Goal: Task Accomplishment & Management: Manage account settings

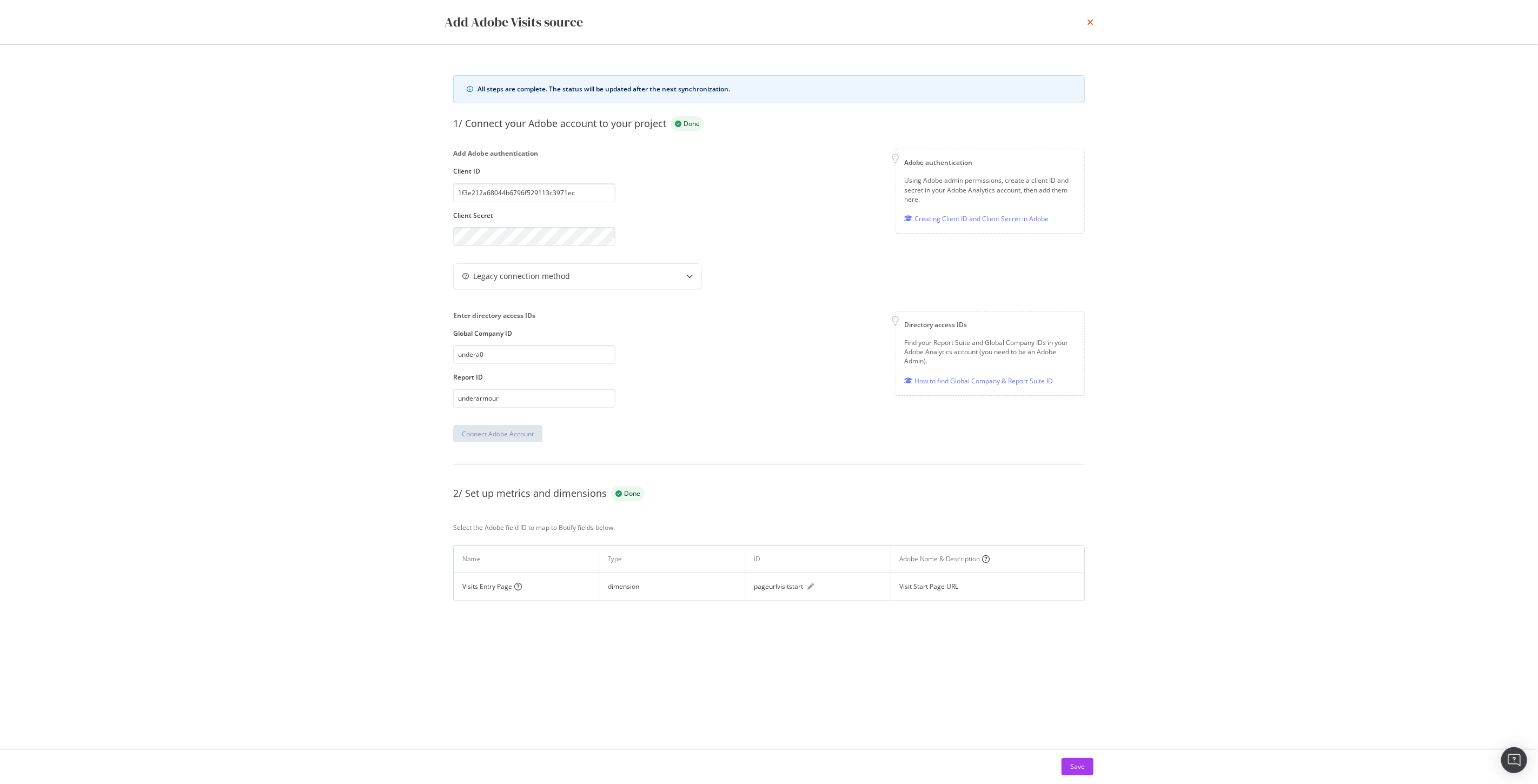
click at [1091, 22] on icon "times" at bounding box center [1090, 22] width 7 height 9
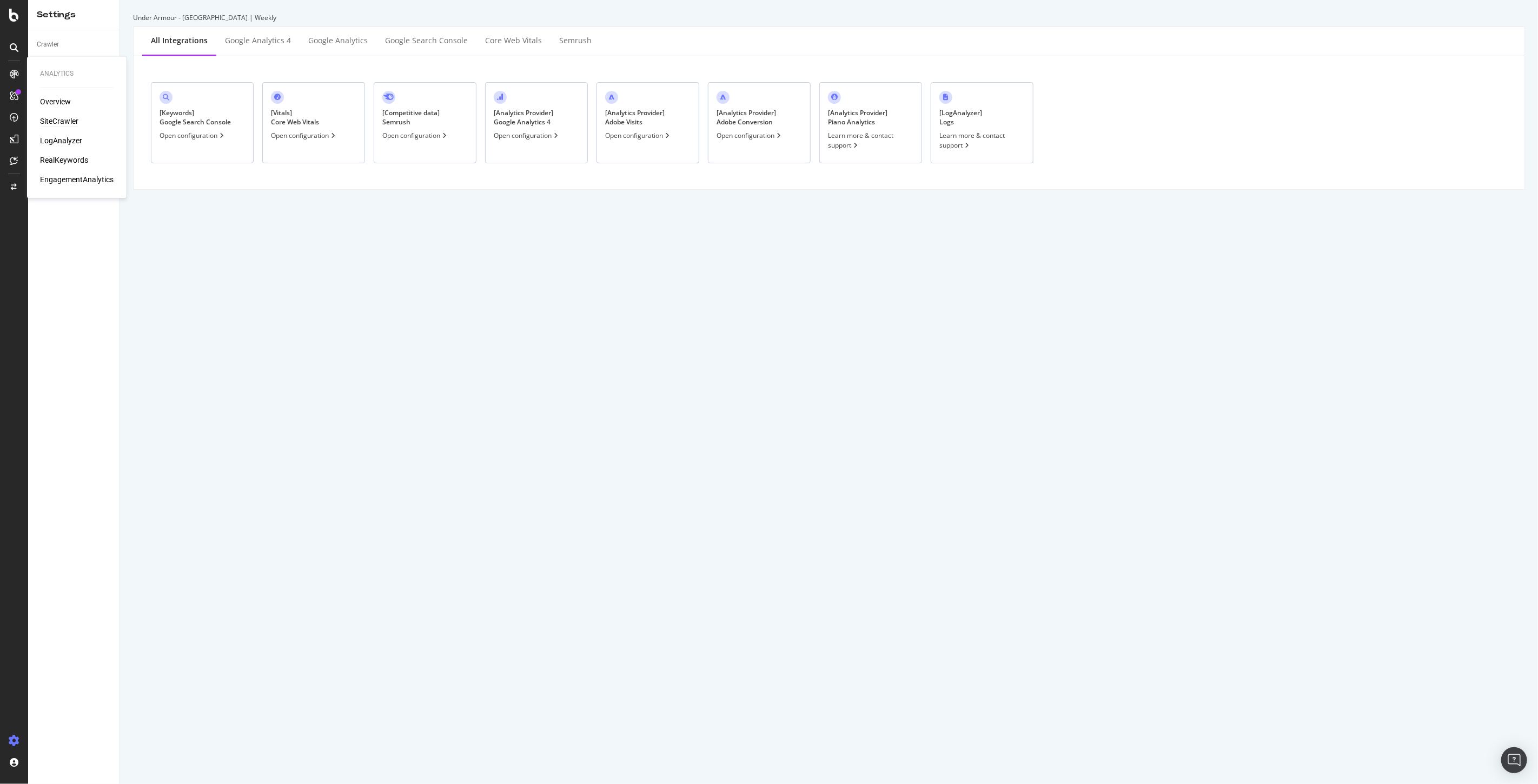
click at [47, 121] on div "SiteCrawler" at bounding box center [59, 121] width 38 height 10
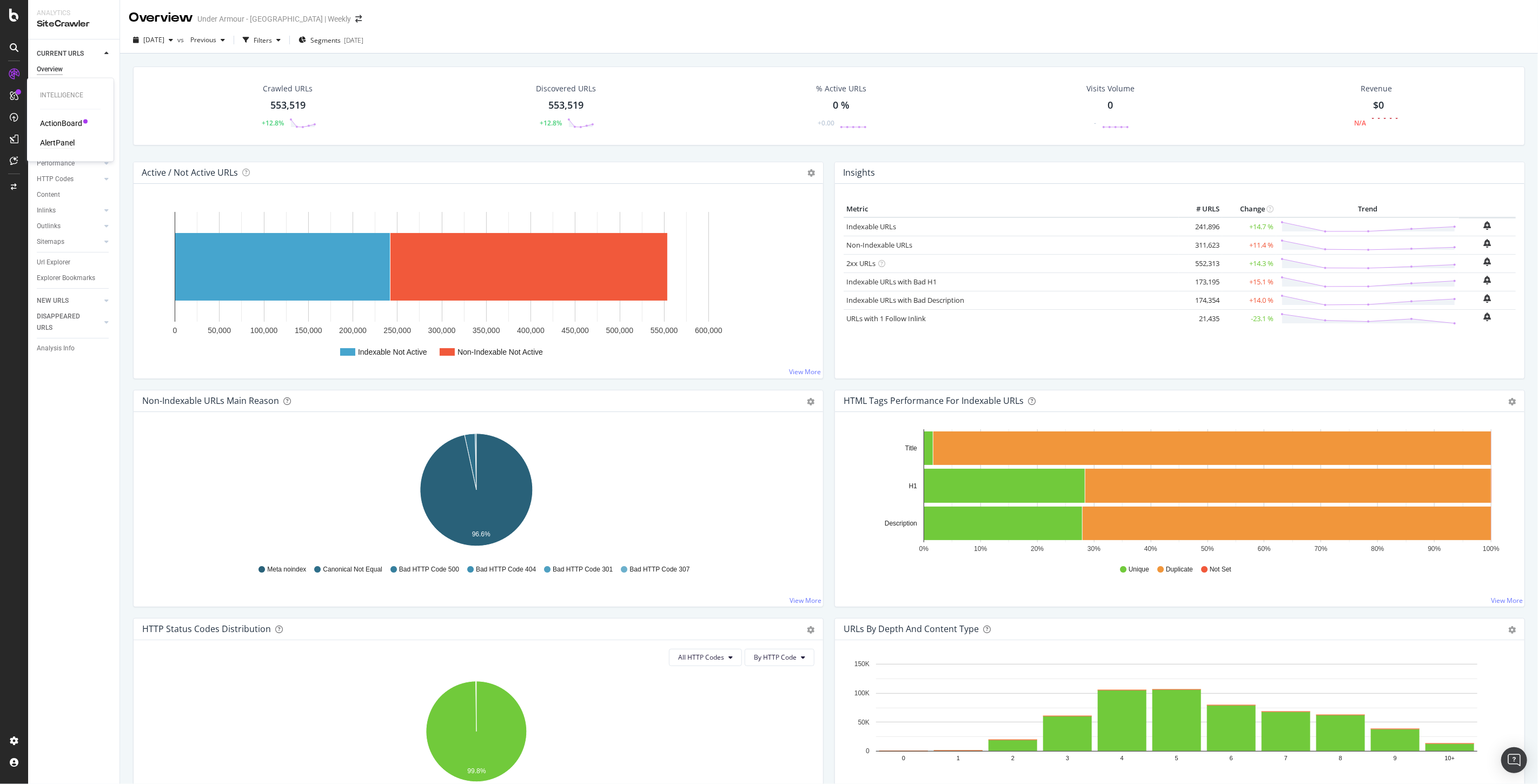
click at [57, 141] on div "AlertPanel" at bounding box center [57, 143] width 34 height 10
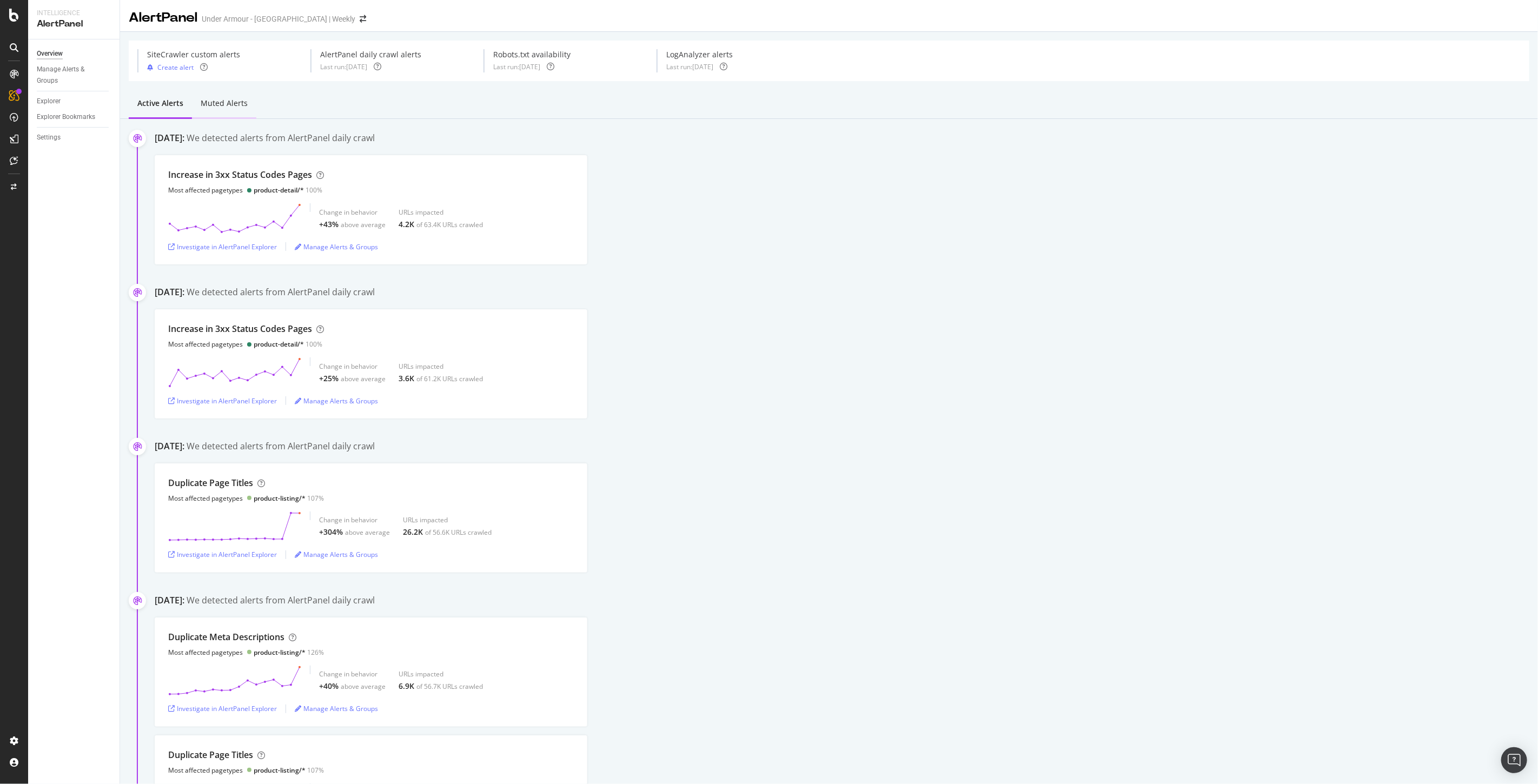
click at [226, 106] on div "Muted alerts" at bounding box center [224, 103] width 47 height 10
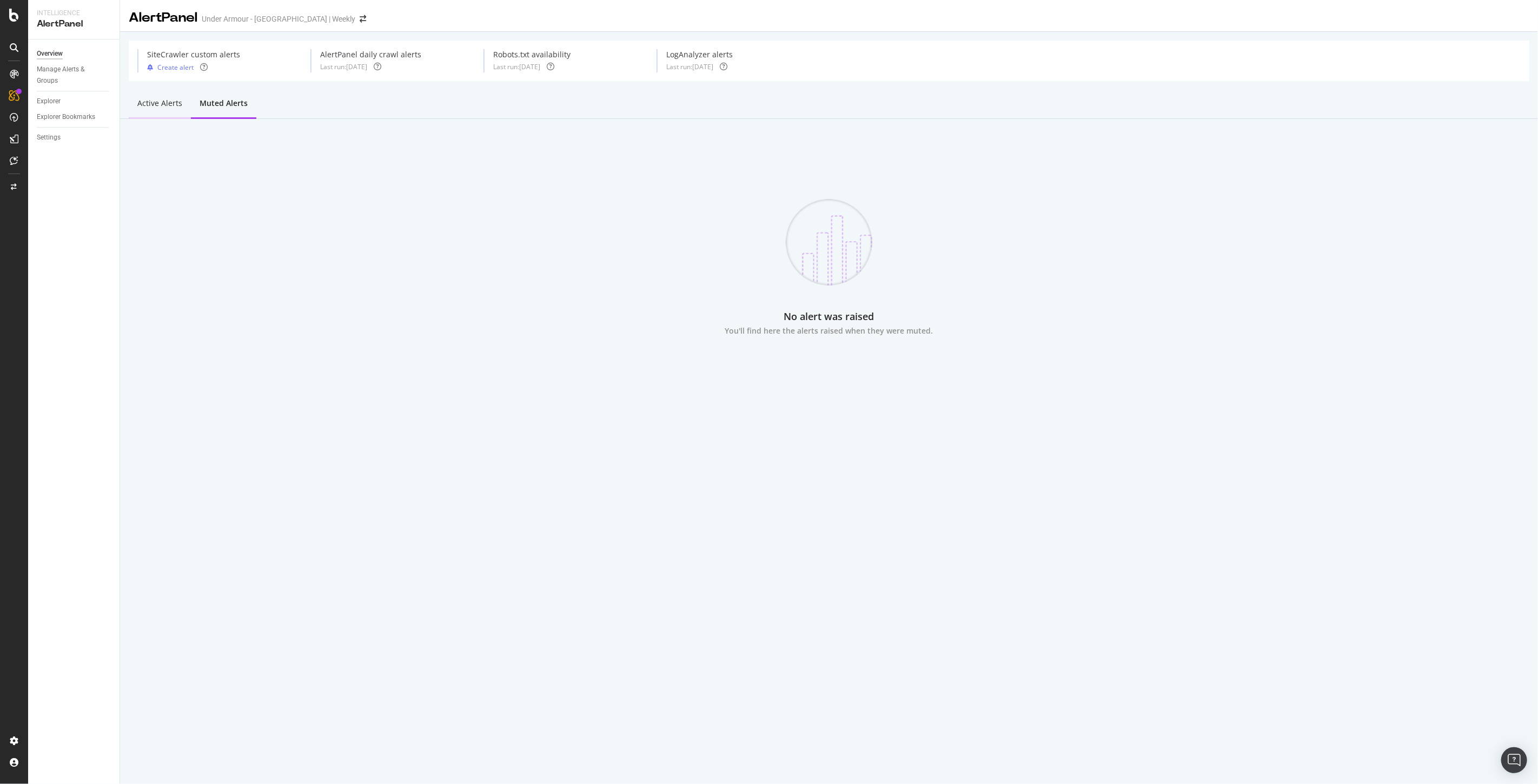
click at [166, 106] on div "Active alerts" at bounding box center [159, 103] width 45 height 10
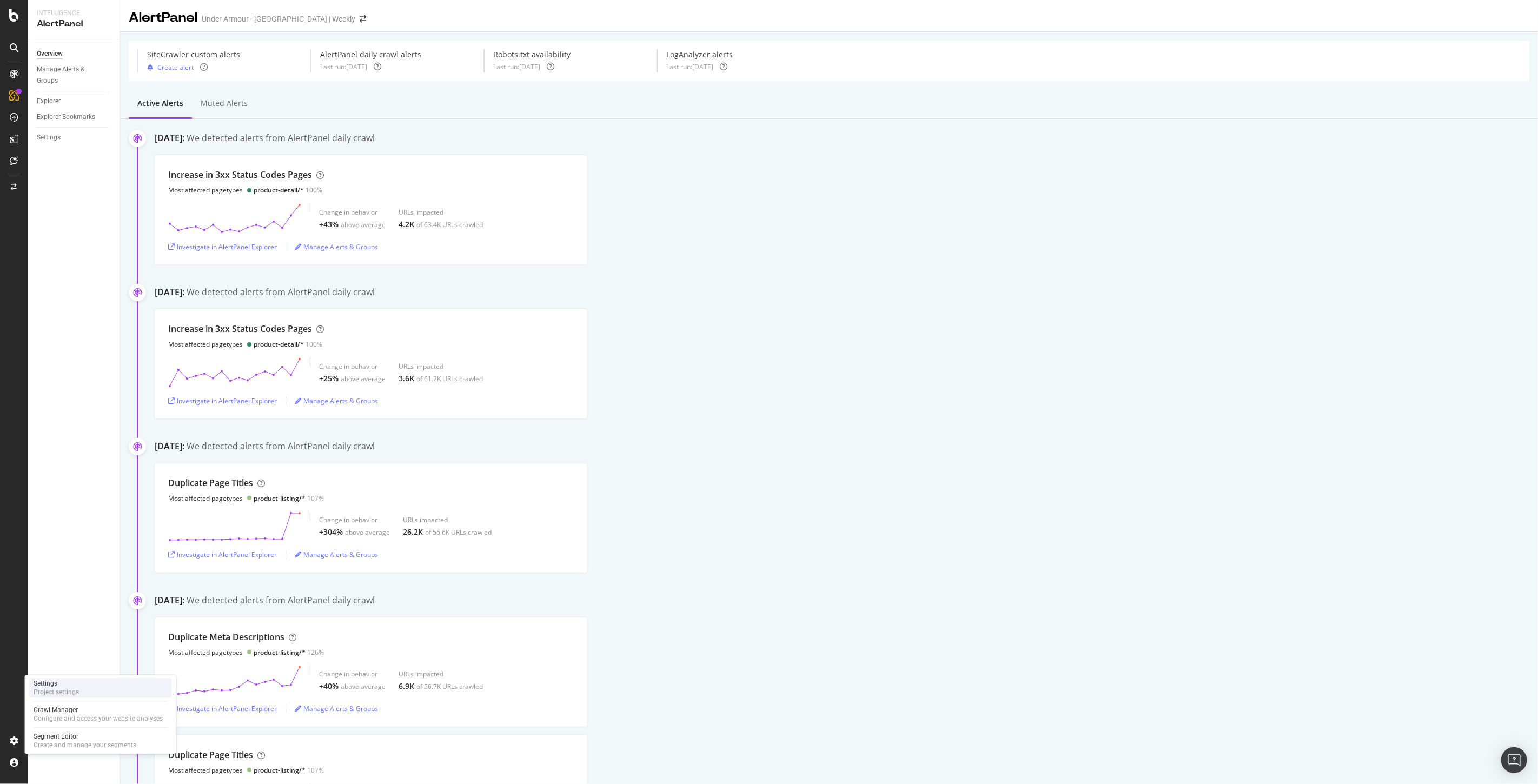
click at [73, 687] on div "Settings" at bounding box center [56, 683] width 46 height 9
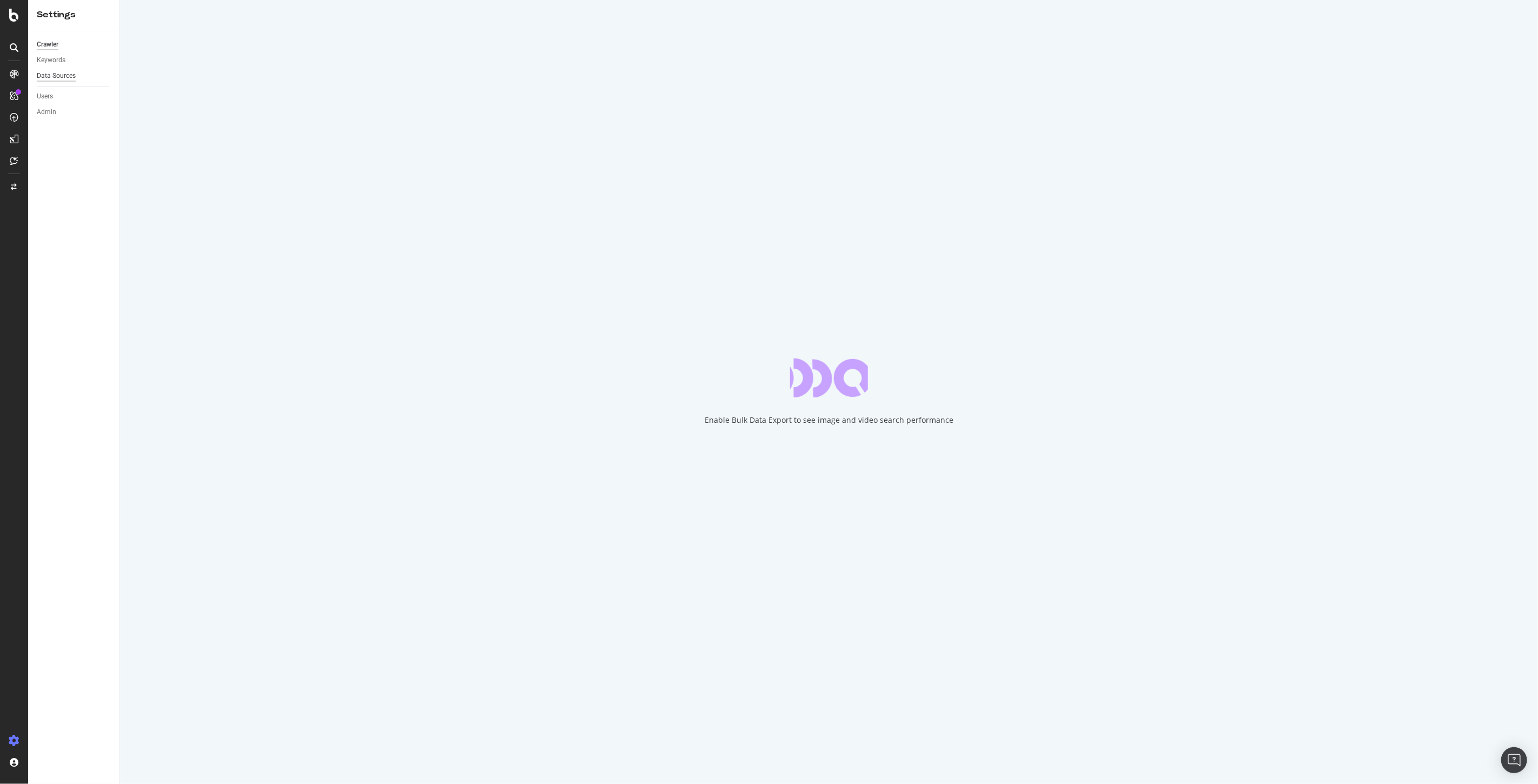
click at [55, 77] on div "Data Sources" at bounding box center [56, 76] width 39 height 11
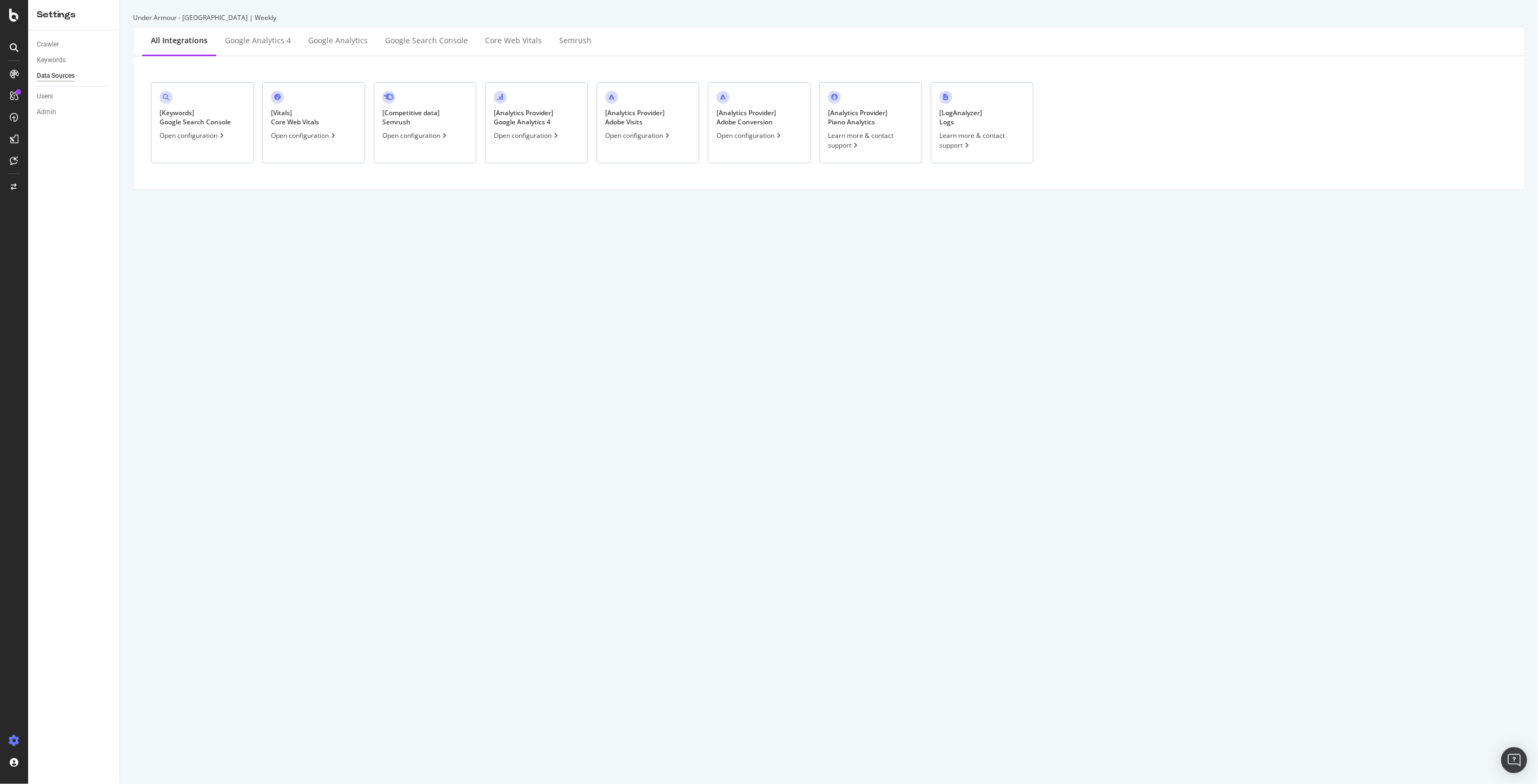
click at [741, 137] on div "Open configuration" at bounding box center [750, 136] width 67 height 10
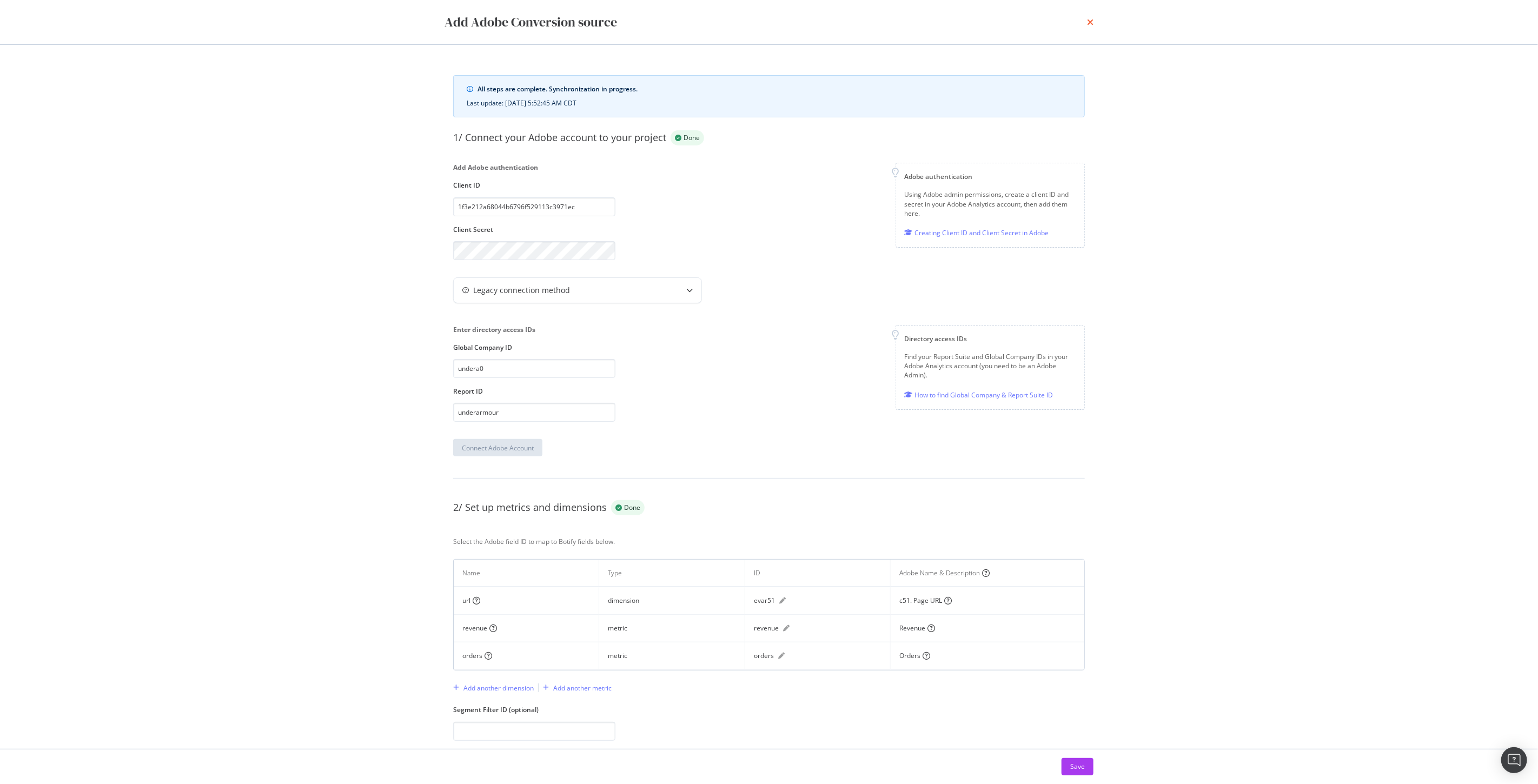
click at [1090, 21] on icon "times" at bounding box center [1090, 22] width 7 height 9
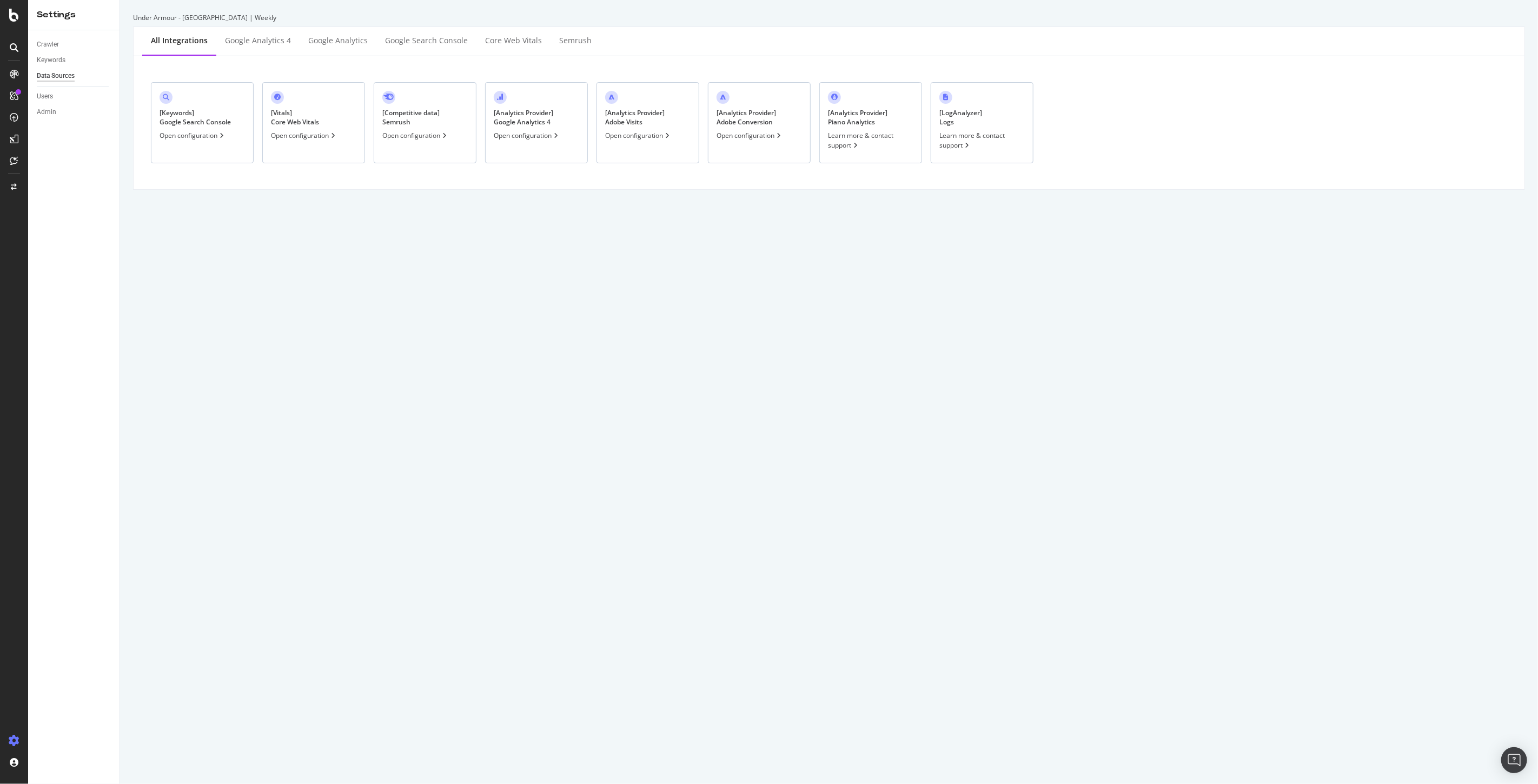
click at [640, 130] on div "[ Analytics Provider ] Adobe Visits Open configuration" at bounding box center [648, 122] width 103 height 81
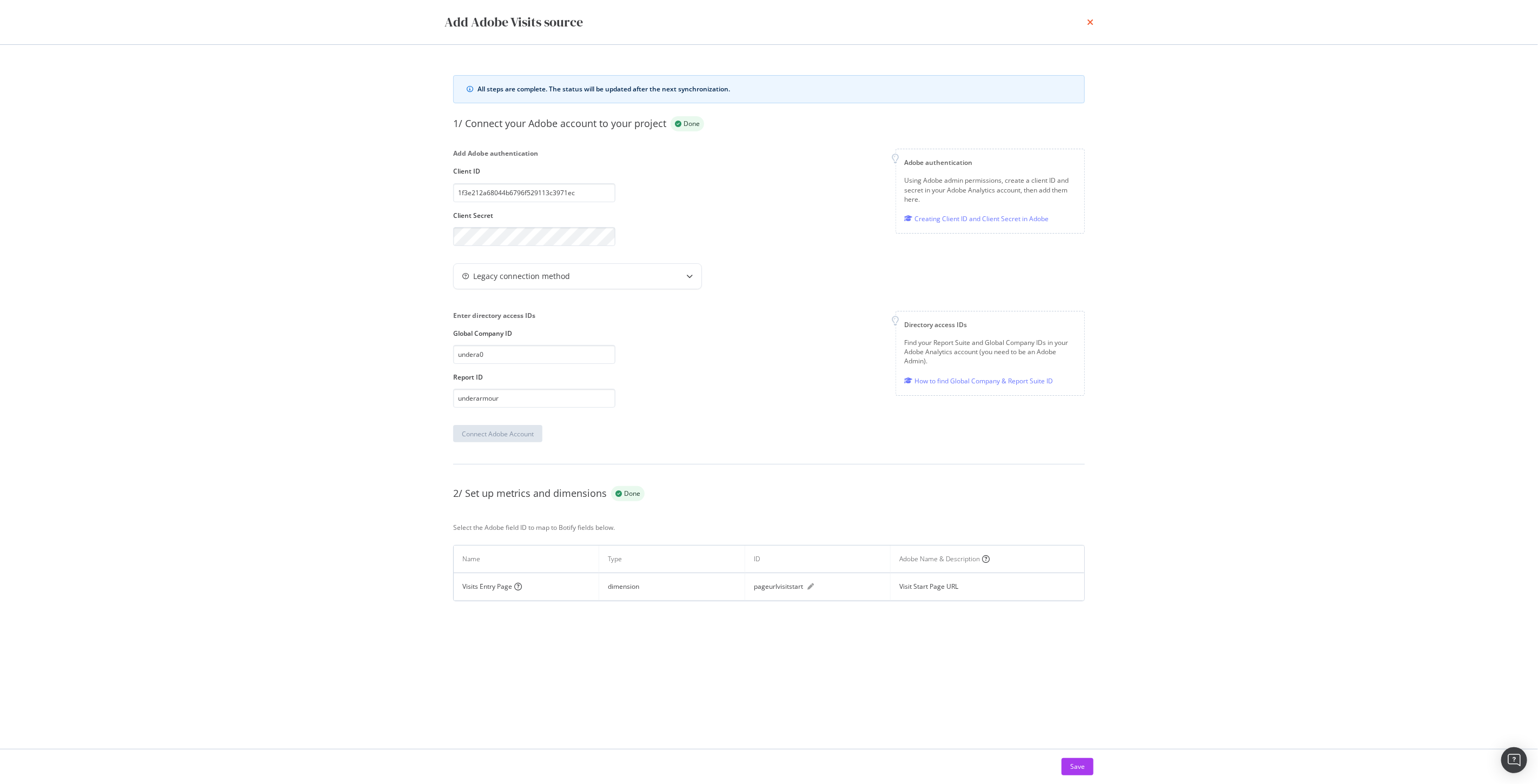
click at [1091, 25] on icon "times" at bounding box center [1090, 22] width 7 height 9
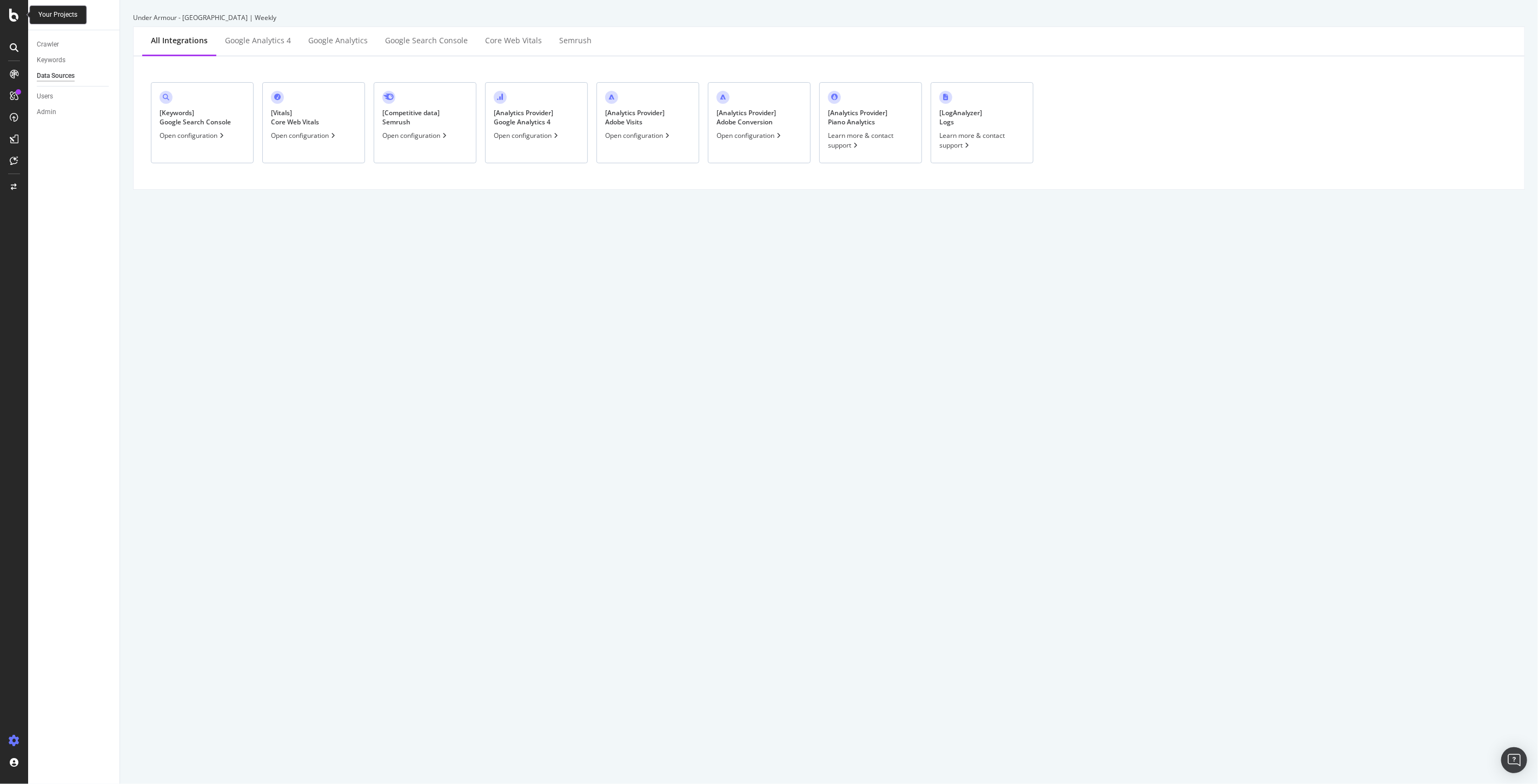
click at [14, 17] on icon at bounding box center [14, 15] width 10 height 13
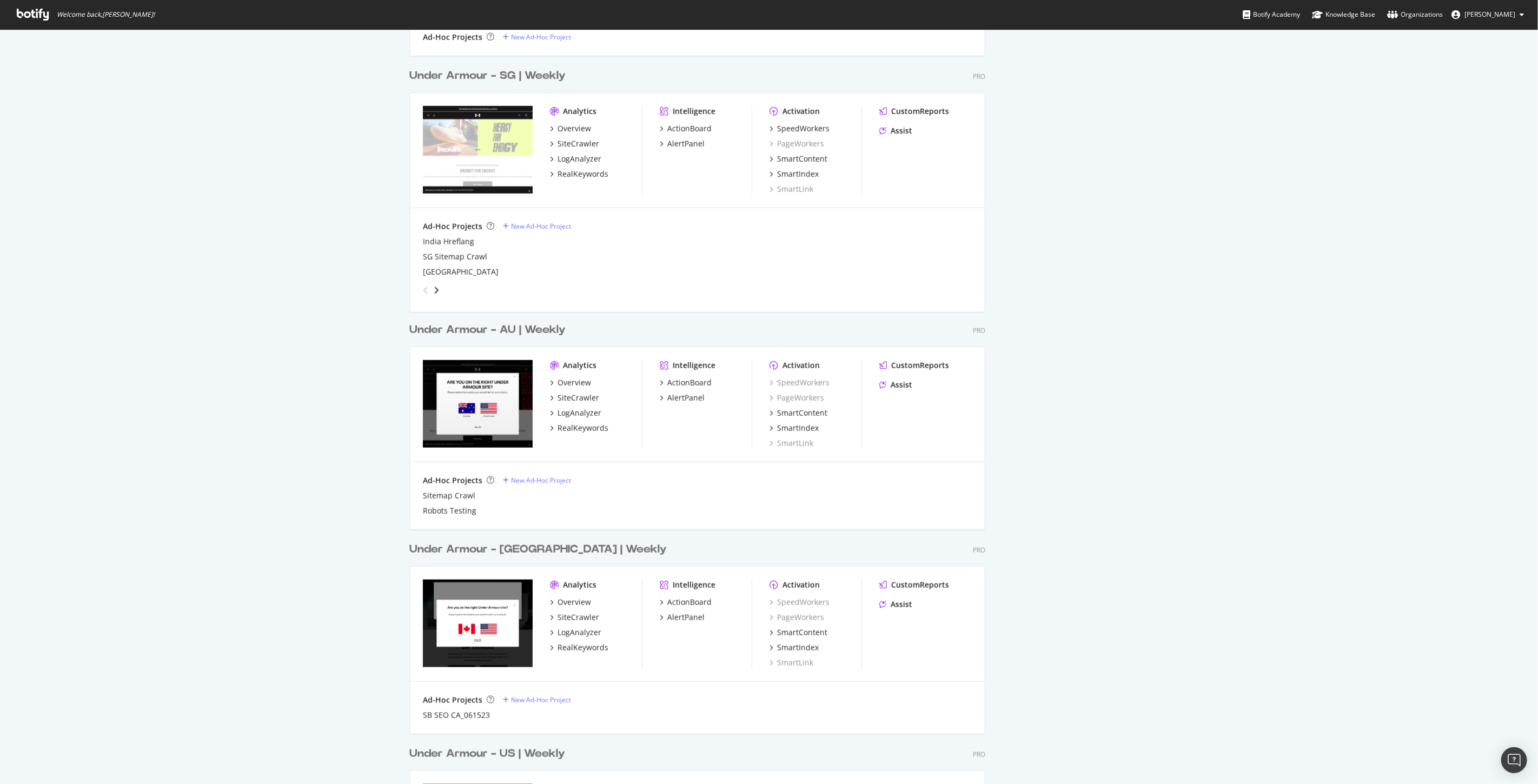
scroll to position [841, 0]
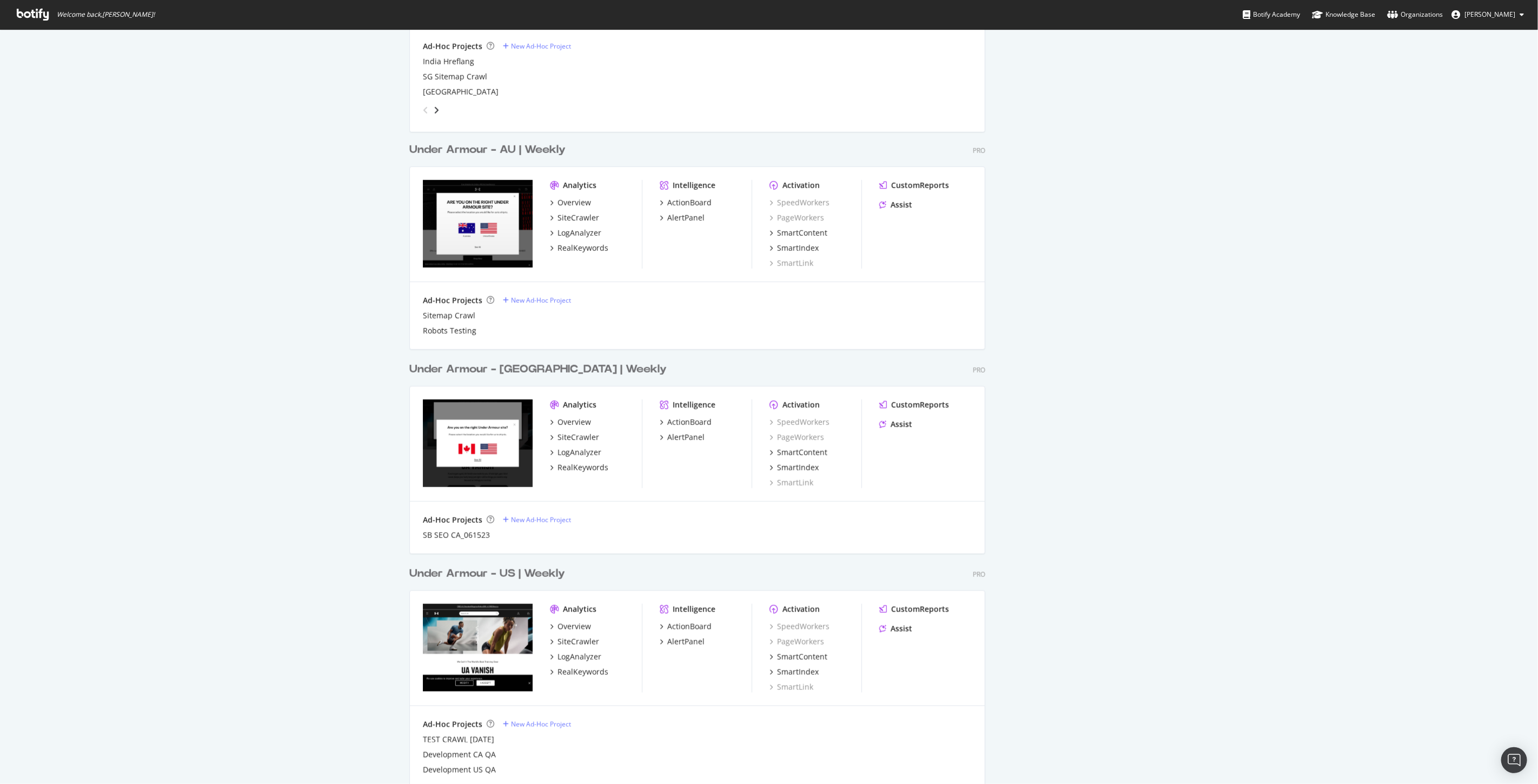
click at [537, 371] on div "Under Armour - [GEOGRAPHIC_DATA] | Weekly" at bounding box center [538, 369] width 258 height 15
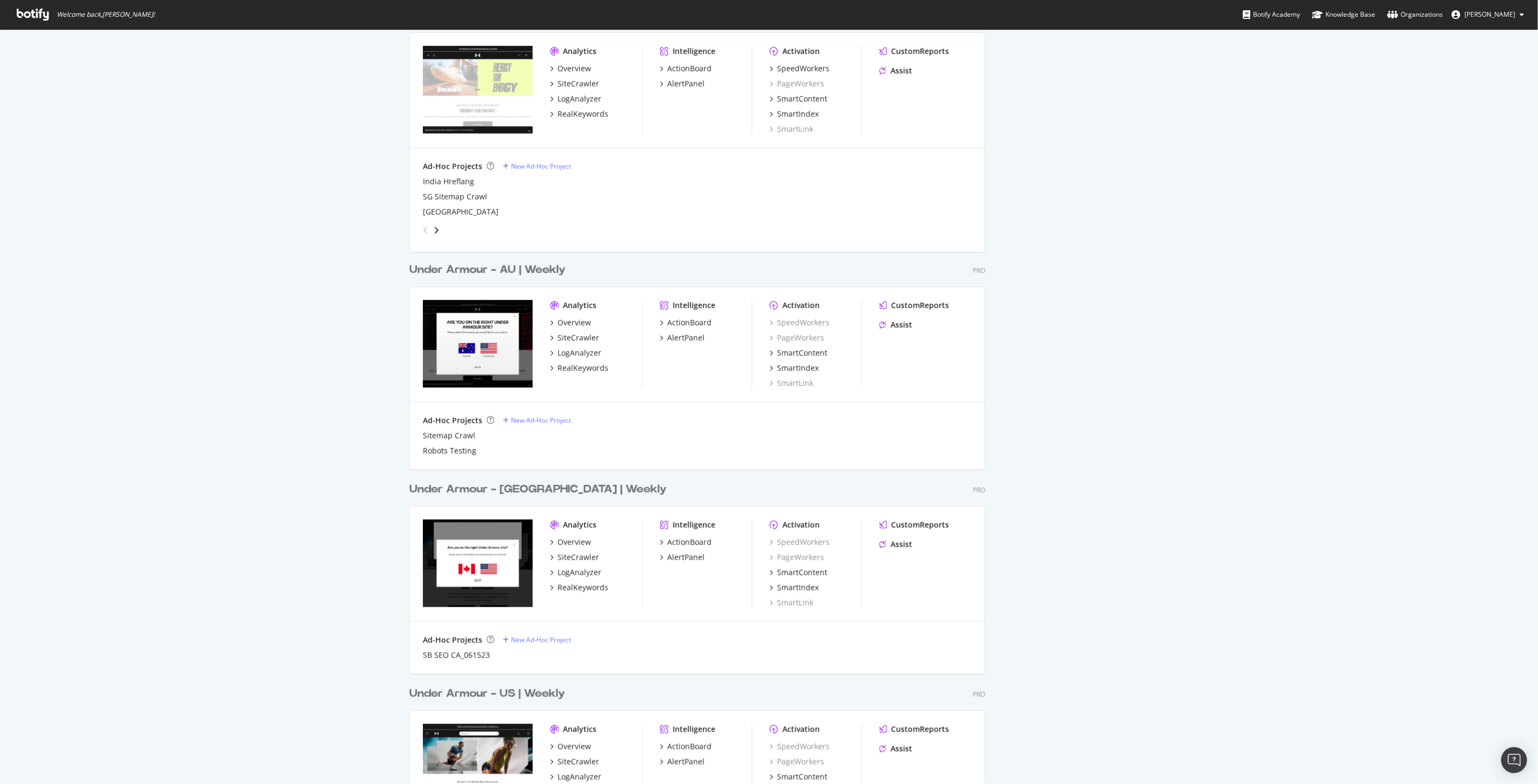
scroll to position [901, 0]
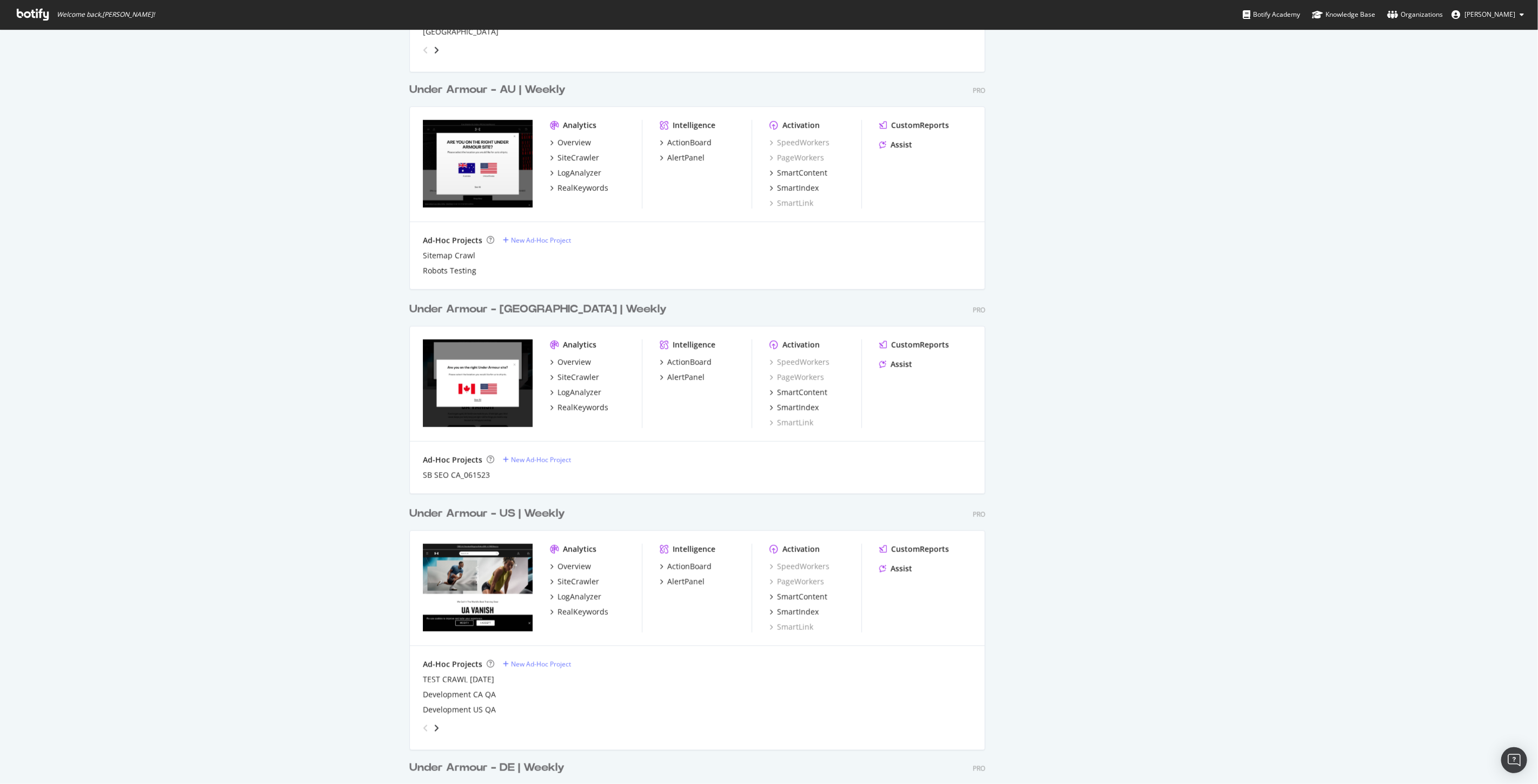
click at [526, 511] on div "Under Armour - US | Weekly" at bounding box center [487, 514] width 156 height 15
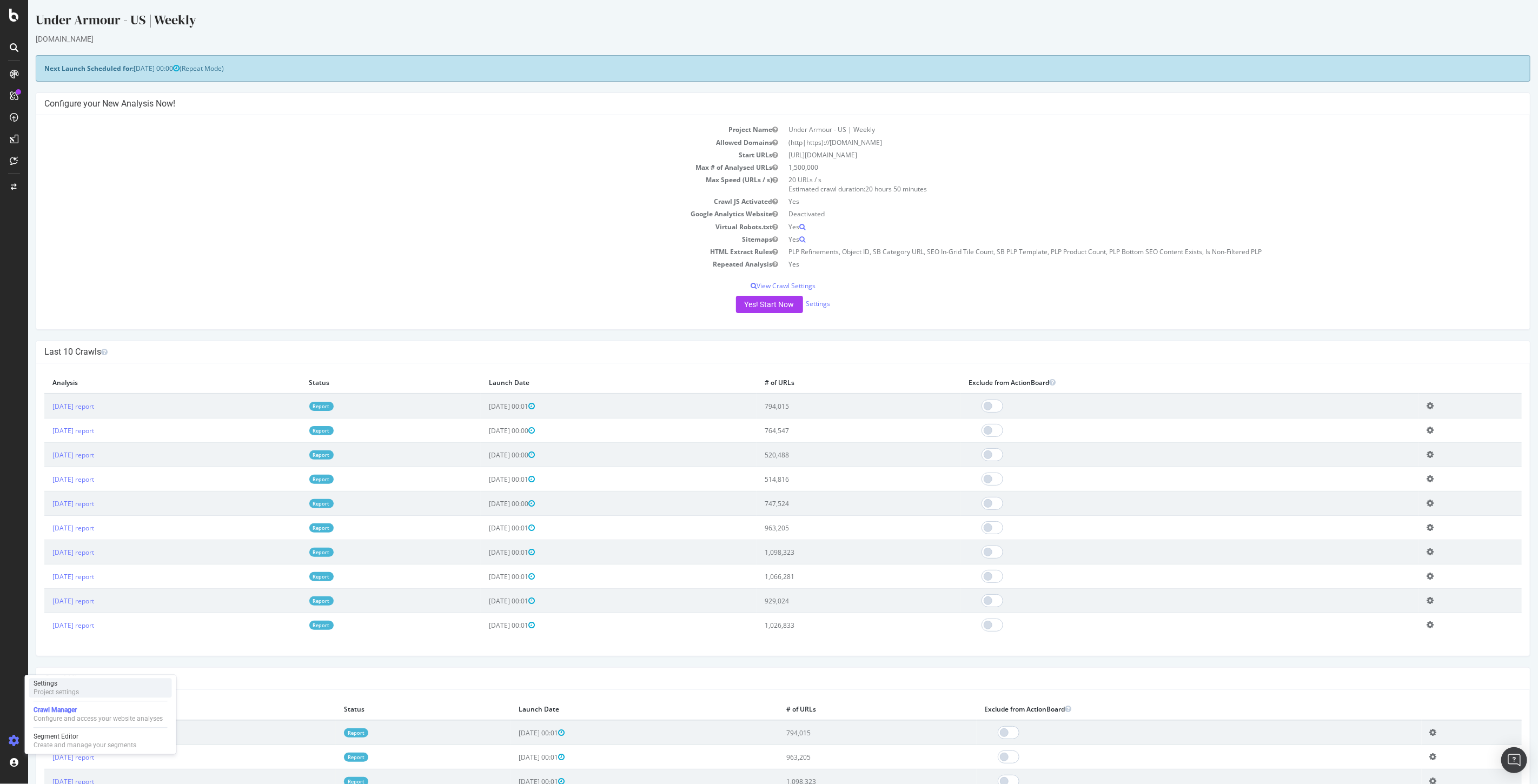
click at [72, 689] on div "Project settings" at bounding box center [56, 692] width 46 height 9
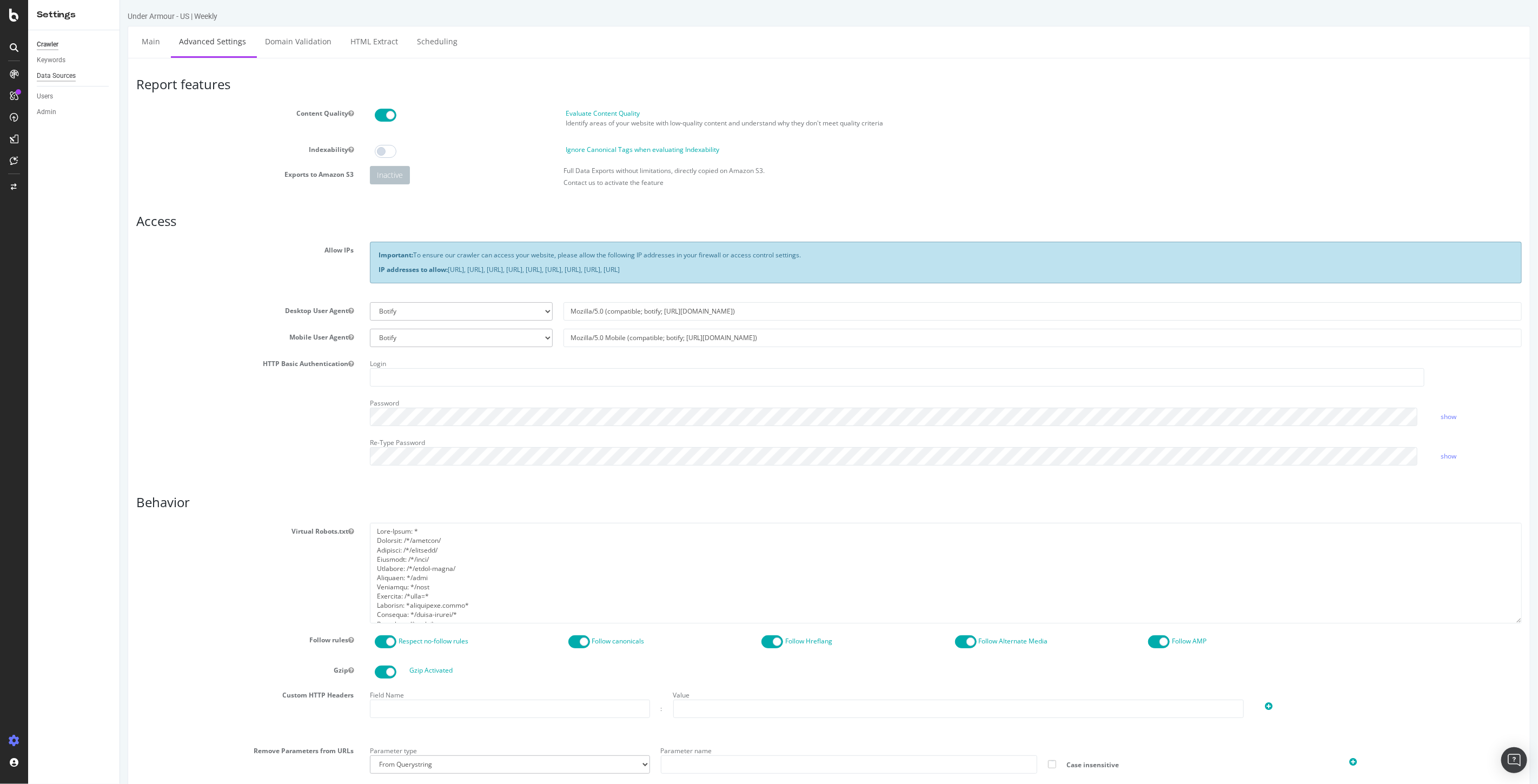
click at [65, 78] on div "Data Sources" at bounding box center [56, 76] width 39 height 11
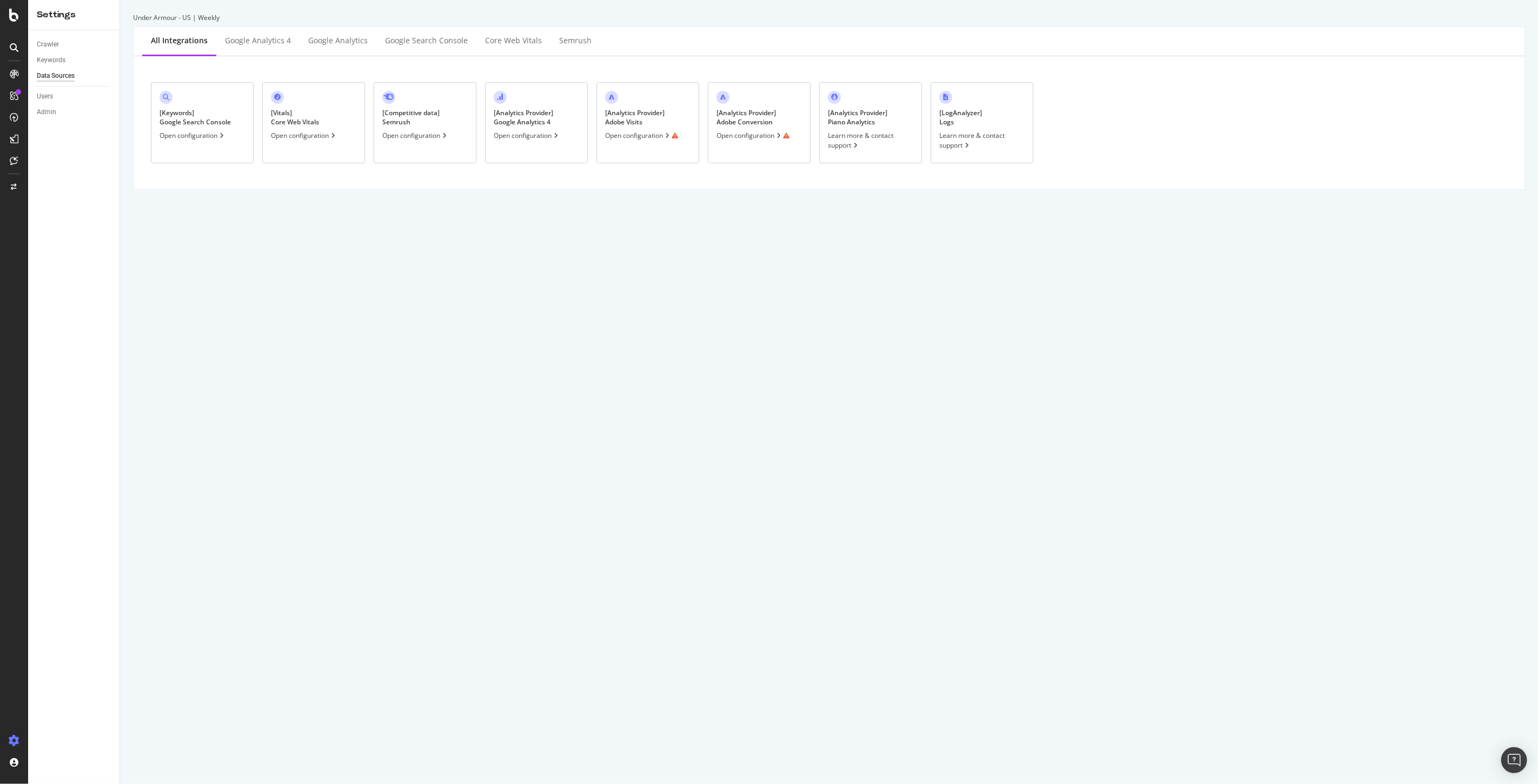
click at [747, 133] on div "Open configuration" at bounding box center [753, 136] width 73 height 10
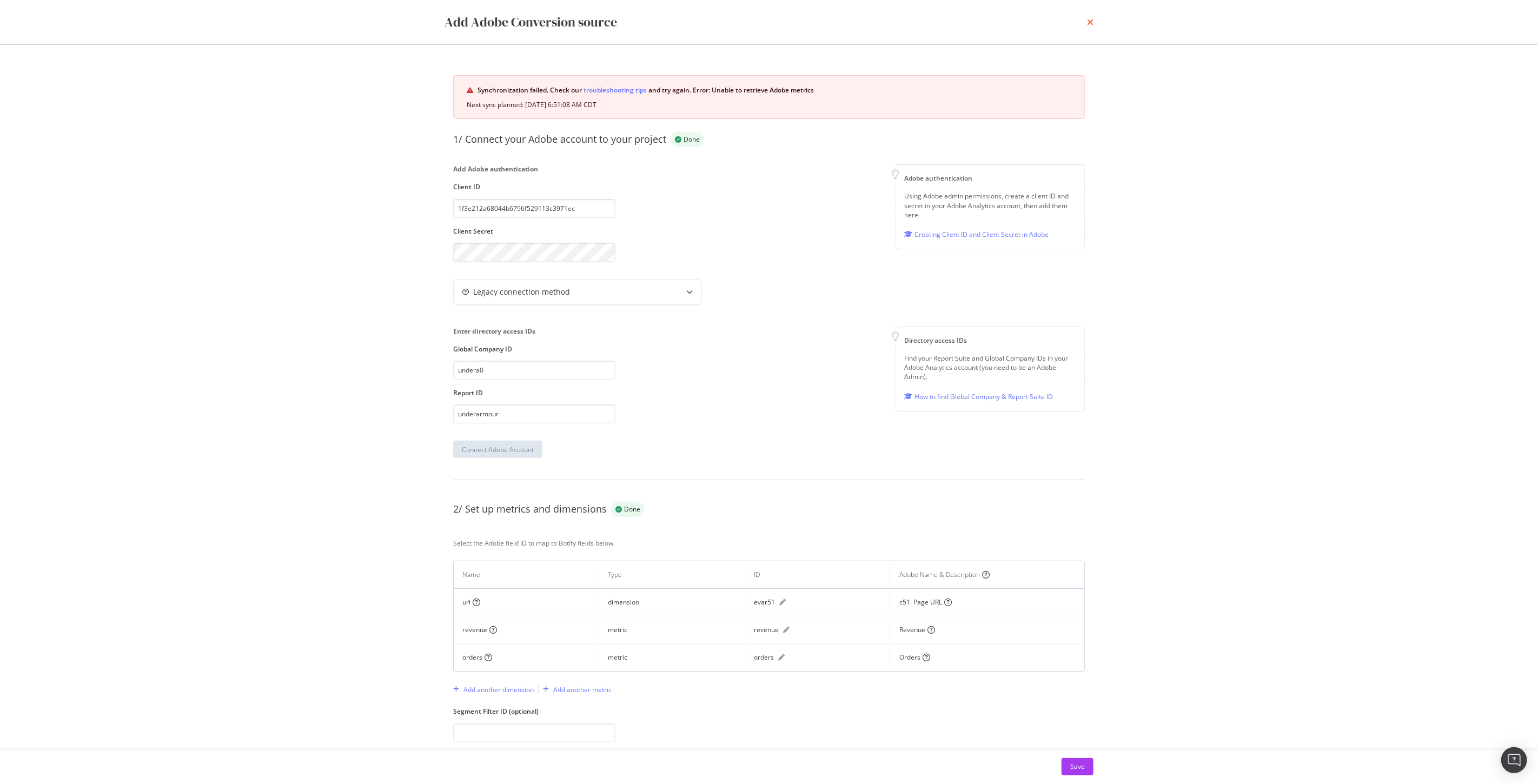
click at [1090, 23] on icon "times" at bounding box center [1090, 22] width 7 height 9
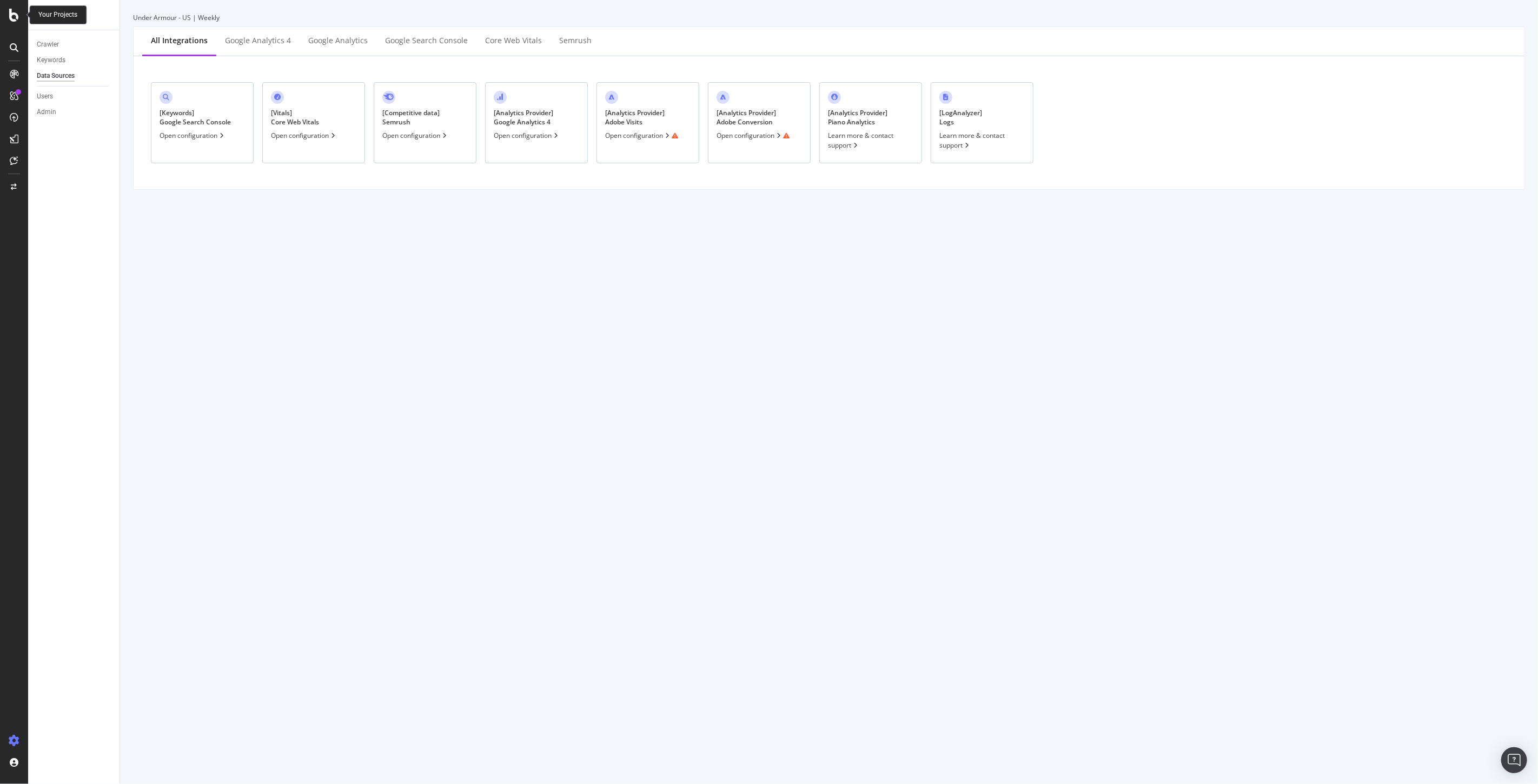
click at [23, 9] on div at bounding box center [13, 15] width 26 height 13
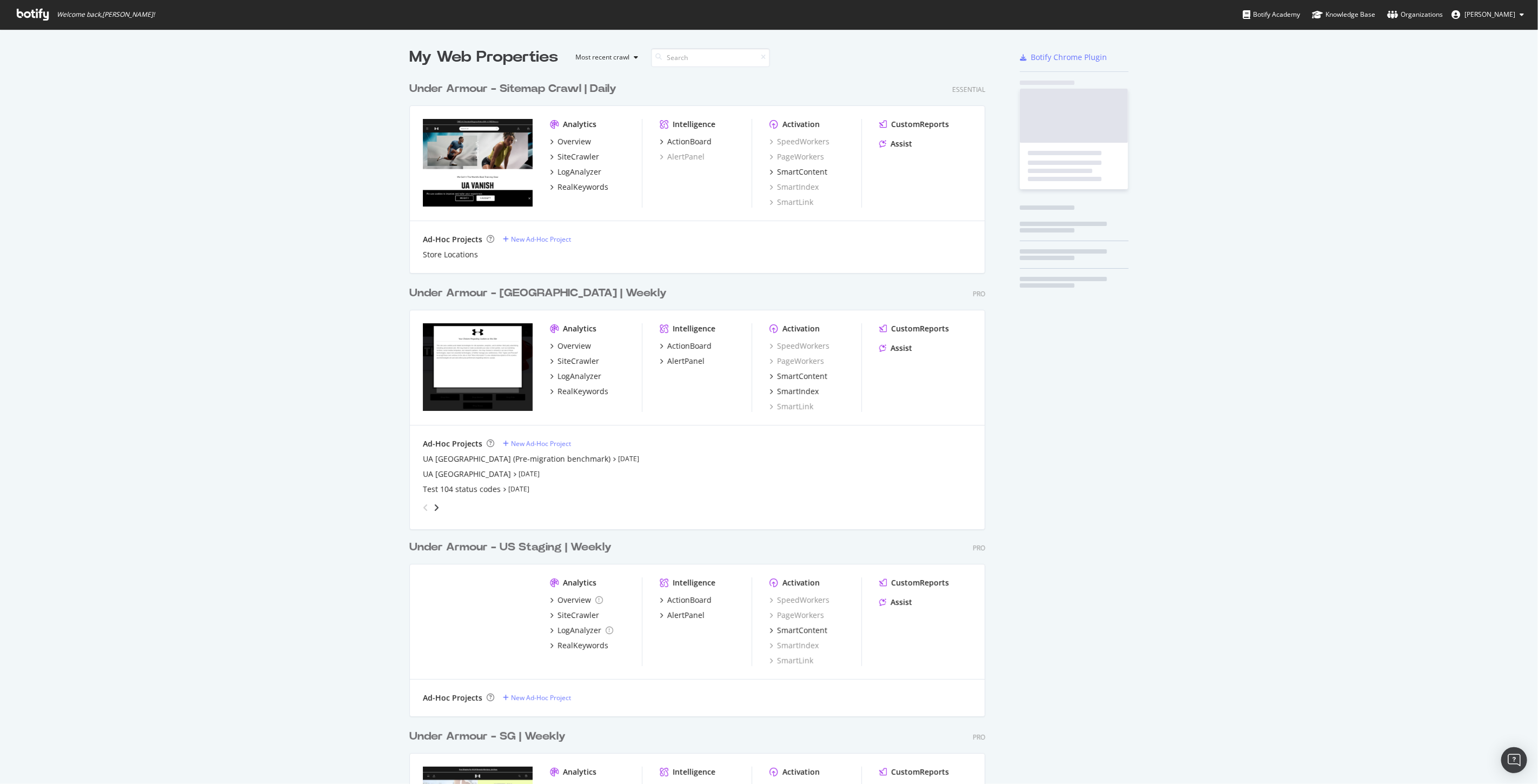
scroll to position [774, 1521]
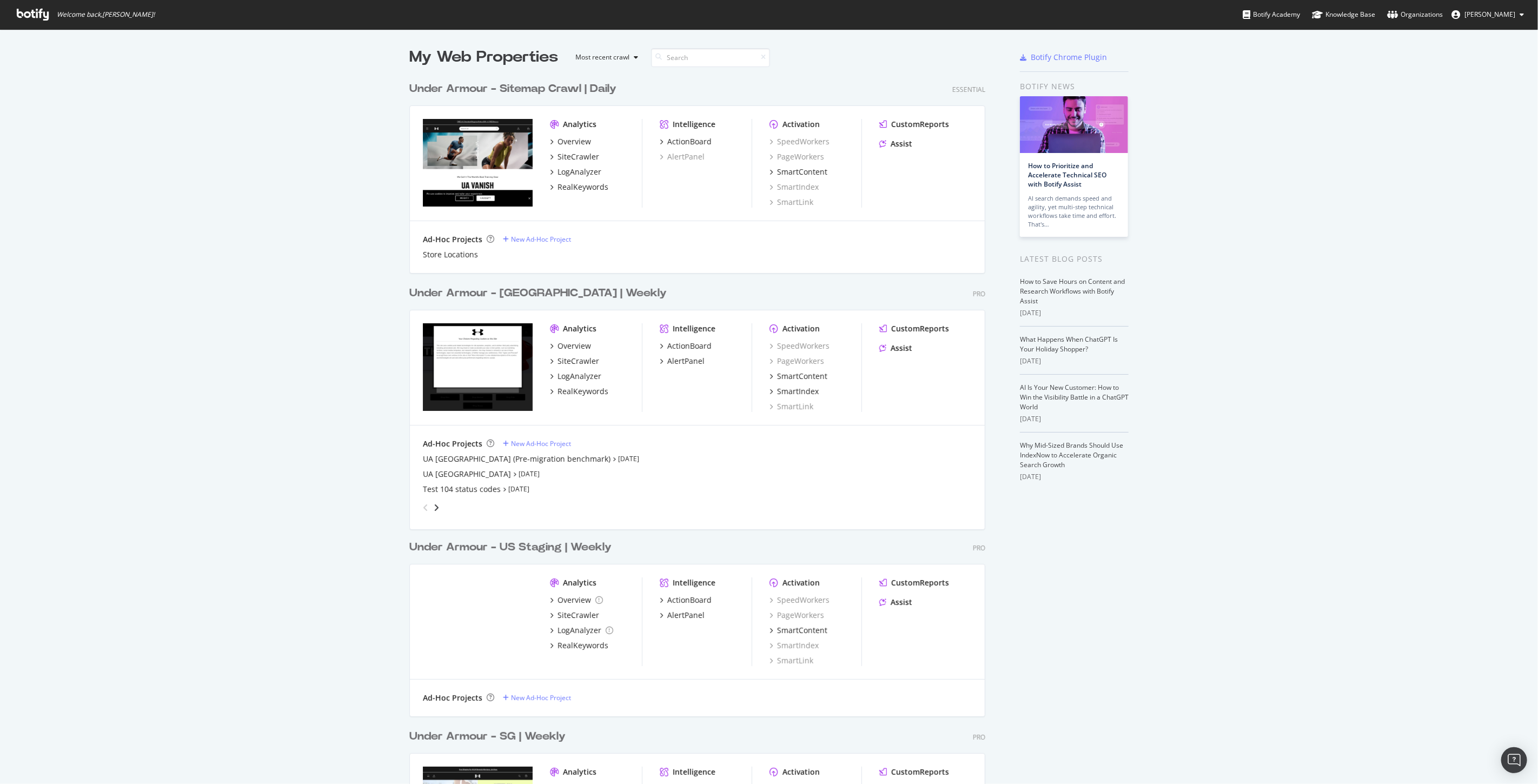
click at [586, 90] on div "Under Armour - Sitemap Crawl | Daily" at bounding box center [513, 88] width 207 height 15
